Goal: Transaction & Acquisition: Book appointment/travel/reservation

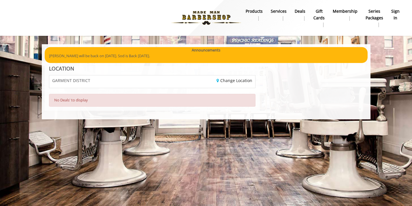
click at [254, 14] on b "products" at bounding box center [254, 11] width 17 height 6
click at [215, 14] on img at bounding box center [206, 18] width 79 height 32
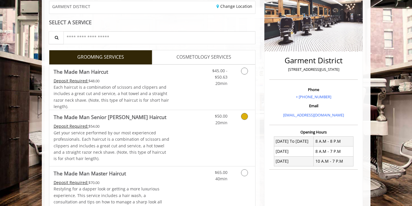
click at [204, 119] on link "$50.00 20min" at bounding box center [216, 118] width 24 height 16
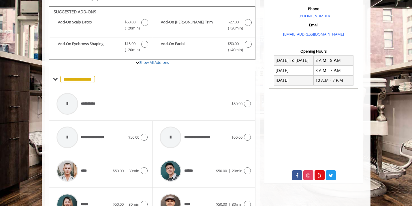
scroll to position [180, 0]
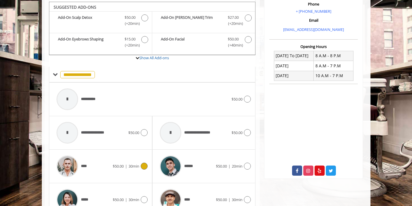
click at [124, 155] on div "**** $50.00 | 30min" at bounding box center [101, 165] width 94 height 27
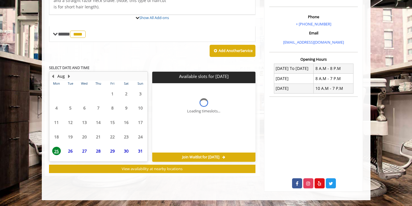
scroll to position [165, 0]
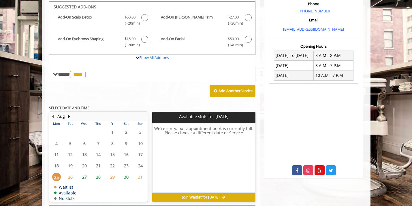
click at [83, 172] on span "27" at bounding box center [84, 176] width 9 height 8
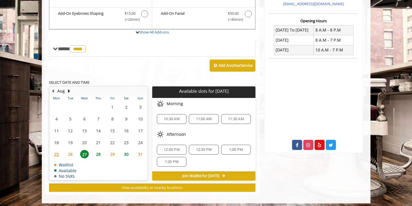
click at [69, 153] on span "26" at bounding box center [70, 154] width 9 height 8
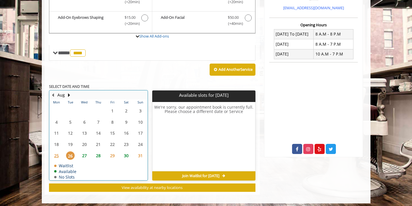
click at [80, 153] on div "27" at bounding box center [84, 155] width 12 height 8
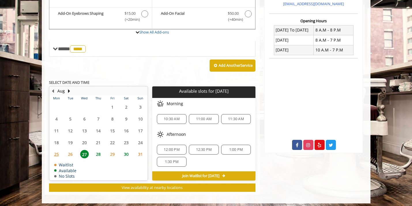
click at [69, 150] on span "26" at bounding box center [70, 154] width 9 height 8
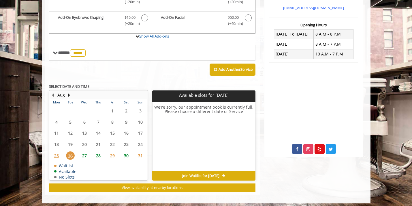
click at [193, 174] on span "Join Waitlist for Tue, Aug 26 2025" at bounding box center [200, 175] width 37 height 5
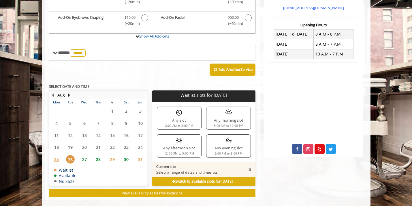
click at [185, 124] on div "8:00 AM to 8:00 PM" at bounding box center [179, 125] width 28 height 3
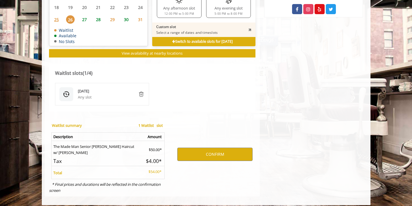
scroll to position [341, 0]
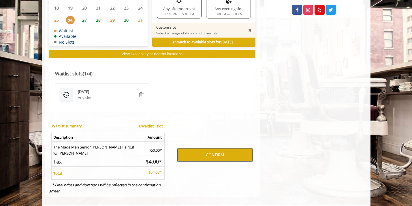
click at [233, 148] on button "CONFIRM" at bounding box center [214, 154] width 75 height 13
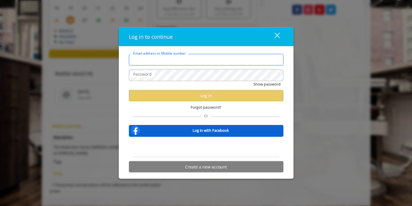
type input "**********"
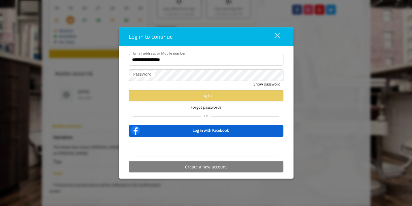
scroll to position [0, 0]
click at [276, 35] on div "close" at bounding box center [274, 36] width 12 height 9
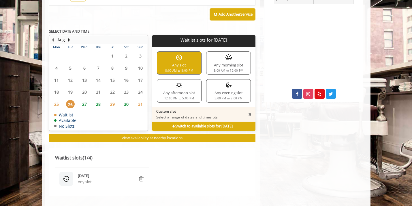
click at [180, 63] on div "Any slot 8:00 AM to 8:00 PM" at bounding box center [179, 62] width 45 height 23
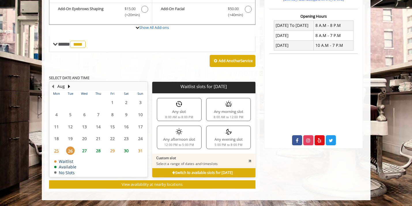
scroll to position [206, 0]
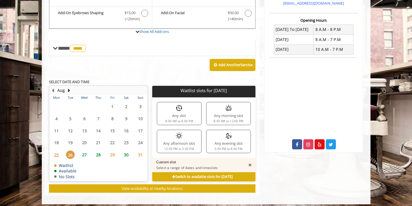
click at [186, 107] on div "Any slot 8:00 AM to 8:00 PM" at bounding box center [179, 113] width 45 height 23
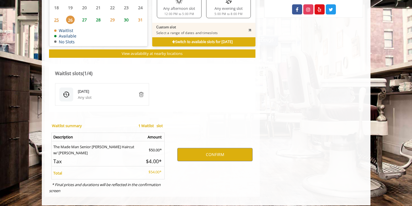
scroll to position [341, 0]
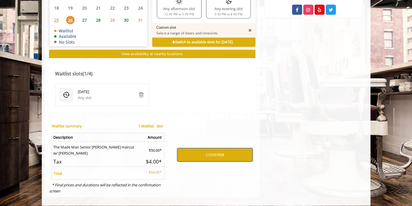
click at [215, 151] on button "CONFIRM" at bounding box center [214, 154] width 75 height 13
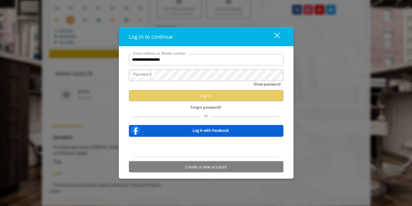
click at [332, 167] on div "**********" at bounding box center [206, 103] width 412 height 206
click at [276, 36] on div "close" at bounding box center [274, 36] width 12 height 9
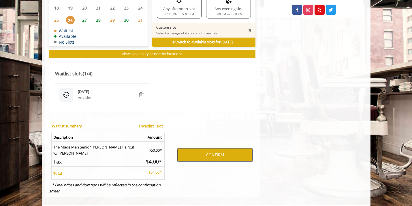
click at [209, 148] on button "CONFIRM" at bounding box center [214, 154] width 75 height 13
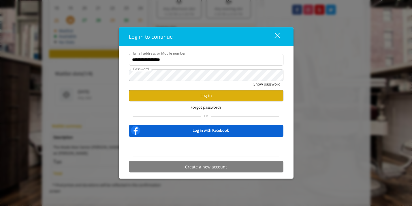
click at [206, 98] on button "Log in" at bounding box center [206, 95] width 155 height 11
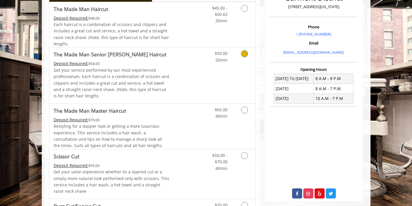
click at [227, 80] on div "$50.00 20min" at bounding box center [230, 75] width 52 height 56
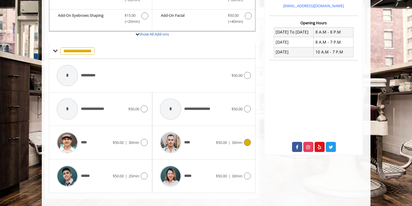
click at [197, 140] on div "****" at bounding box center [186, 142] width 59 height 27
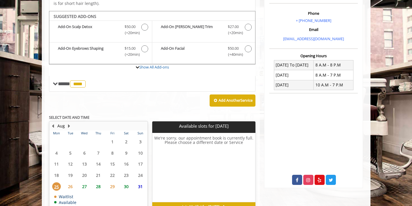
scroll to position [177, 0]
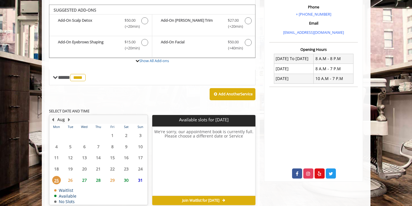
click at [71, 176] on span "26" at bounding box center [70, 180] width 9 height 8
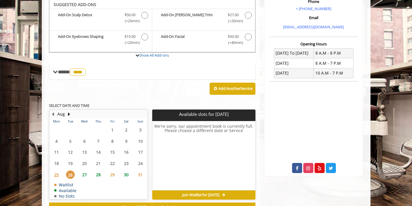
scroll to position [185, 0]
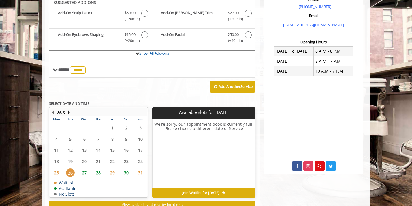
click at [183, 190] on span "Join Waitlist for Tue, Aug 26 2025" at bounding box center [200, 192] width 37 height 5
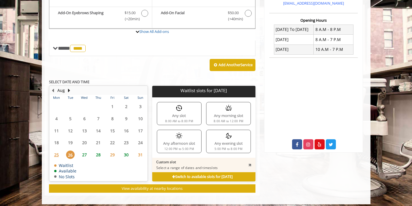
click at [183, 111] on div "Any slot 8:00 AM to 8:00 PM" at bounding box center [179, 113] width 45 height 23
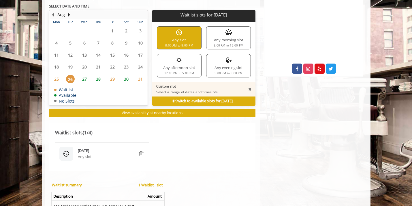
scroll to position [263, 0]
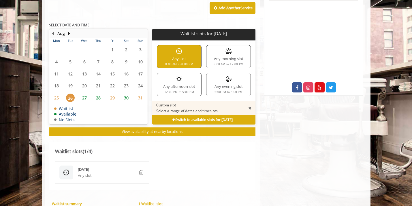
click at [83, 96] on span "27" at bounding box center [84, 97] width 9 height 8
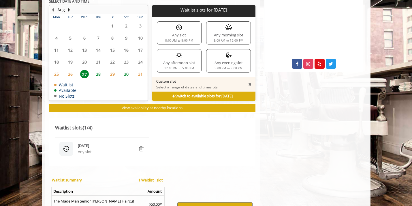
scroll to position [291, 0]
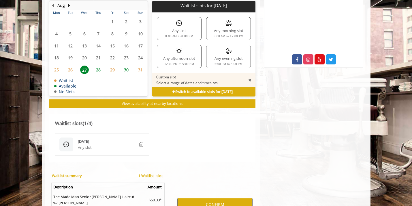
click at [182, 20] on img at bounding box center [179, 23] width 7 height 7
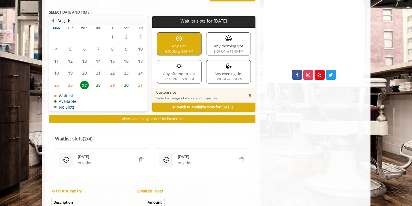
scroll to position [275, 0]
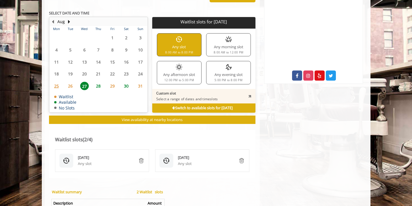
click at [224, 41] on div "Any morning slot 8:00 AM to 12:00 PM" at bounding box center [228, 44] width 45 height 23
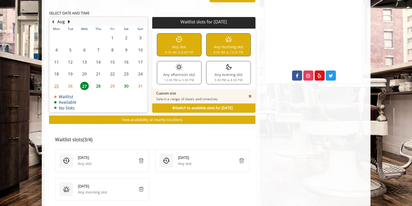
click at [191, 51] on div "8:00 AM to 8:00 PM" at bounding box center [179, 52] width 28 height 3
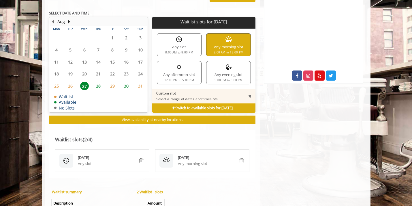
click at [243, 157] on img "remove" at bounding box center [241, 160] width 7 height 7
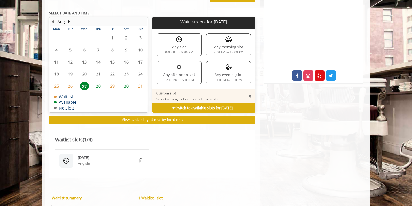
click at [187, 91] on p "Custom slot" at bounding box center [186, 93] width 61 height 5
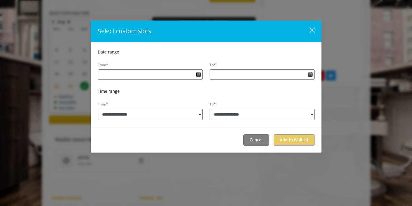
click at [313, 32] on div "close" at bounding box center [309, 31] width 12 height 9
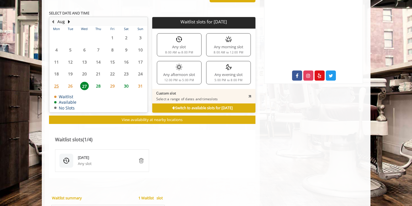
click at [186, 36] on div "Any slot 8:00 AM to 8:00 PM" at bounding box center [179, 44] width 45 height 23
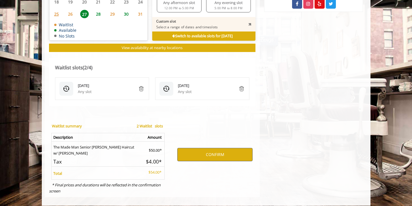
scroll to position [346, 0]
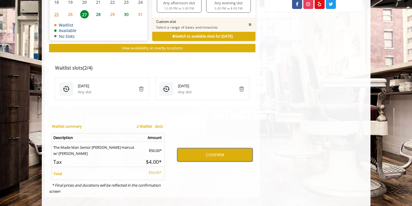
click at [200, 154] on button "CONFIRM" at bounding box center [214, 154] width 75 height 13
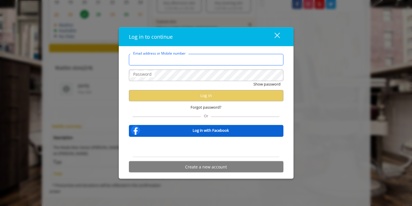
type input "**********"
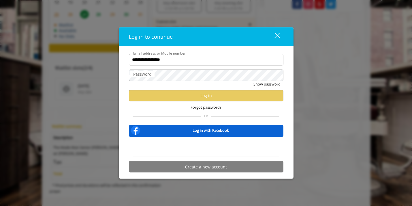
scroll to position [0, 0]
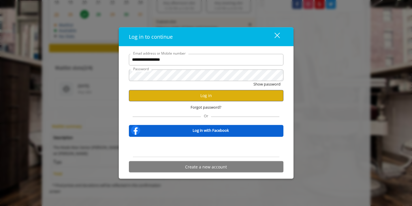
click at [224, 93] on button "Log in" at bounding box center [206, 95] width 155 height 11
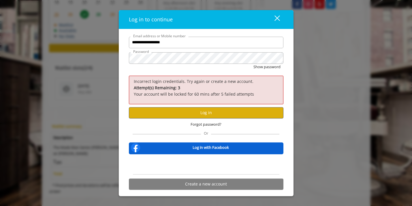
click at [263, 113] on button "Log in" at bounding box center [206, 112] width 155 height 11
click at [260, 69] on button "Show password" at bounding box center [266, 67] width 27 height 6
